Goal: Task Accomplishment & Management: Manage account settings

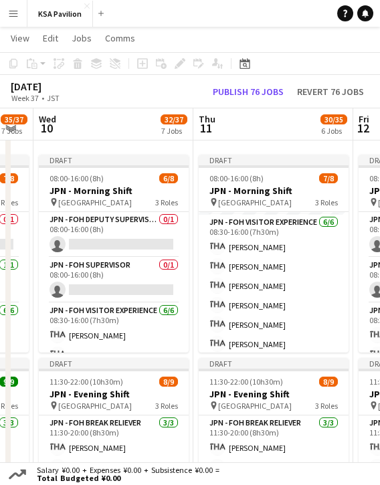
scroll to position [93, 0]
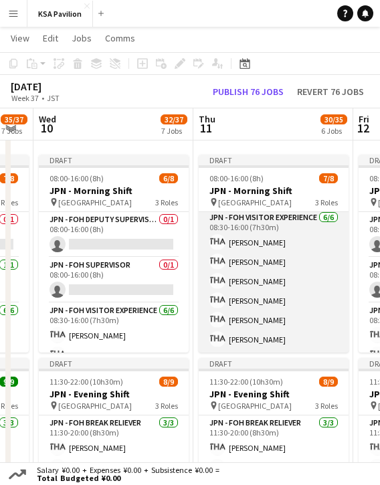
click at [245, 242] on app-card-role "JPN - FOH Visitor Experience [DATE] 08:30-16:00 (7h30m) [PERSON_NAME] [PERSON_N…" at bounding box center [274, 281] width 150 height 143
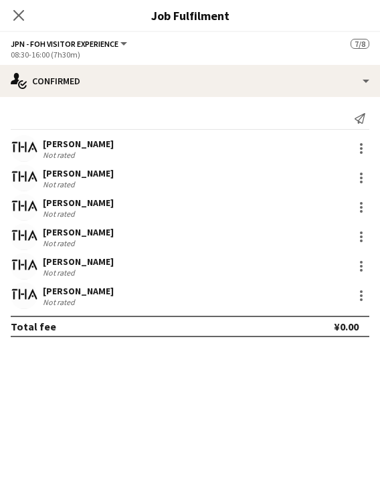
scroll to position [94, 0]
click at [14, 15] on icon "Close pop-in" at bounding box center [18, 15] width 13 height 13
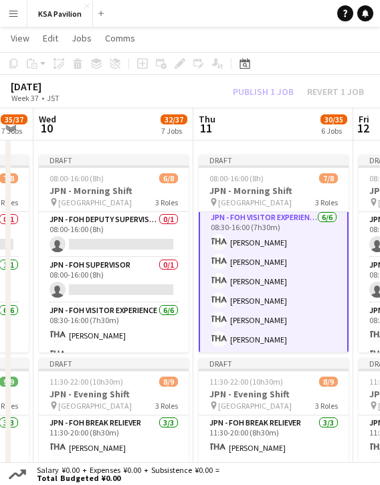
click at [188, 359] on div "Draft 11:30-22:00 (10h30m) 8/9 JPN - Evening Shift pin Saudi Arabia Pavilion 3 …" at bounding box center [114, 457] width 150 height 198
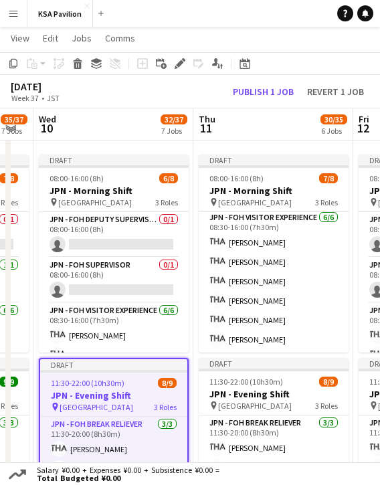
click at [194, 357] on app-date-cell "Draft 08:00-16:00 (8h) 7/8 JPN - Morning Shift pin Saudi Arabia Pavilion 3 Role…" at bounding box center [273, 366] width 160 height 434
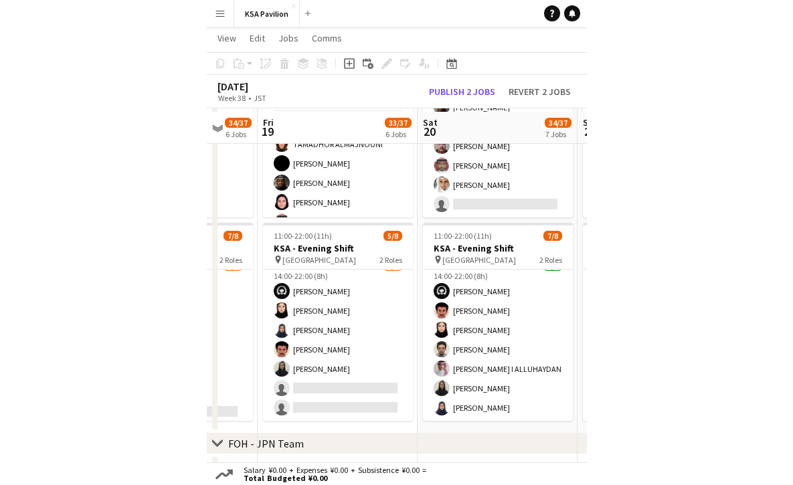
scroll to position [228, 0]
